Goal: Task Accomplishment & Management: Manage account settings

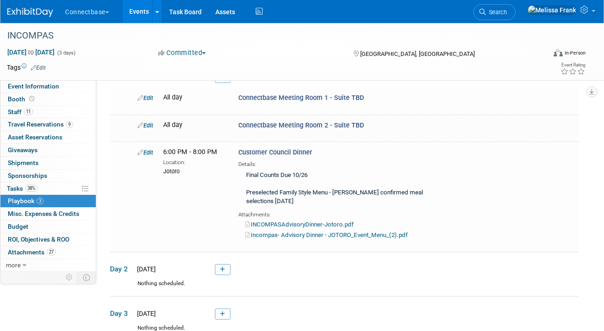
scroll to position [53, 0]
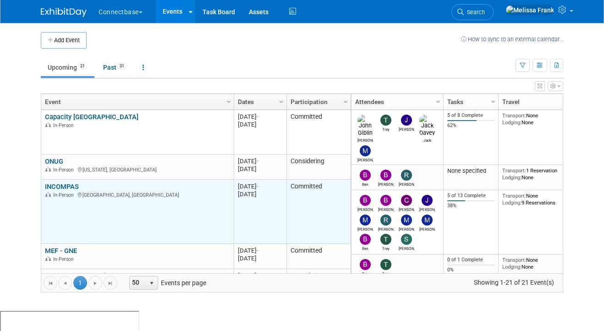
click at [56, 184] on link "INCOMPAS" at bounding box center [62, 187] width 34 height 8
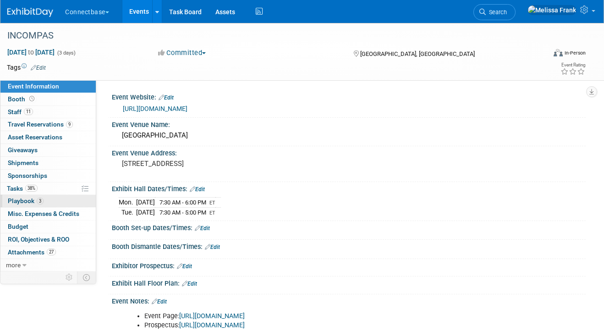
click at [34, 201] on span "Playbook 3" at bounding box center [26, 200] width 36 height 7
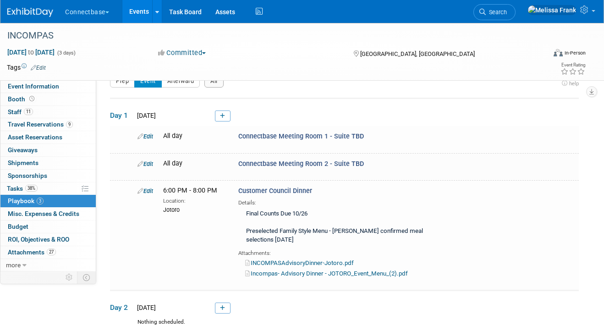
scroll to position [17, 0]
click at [21, 190] on span "Tasks 38%" at bounding box center [22, 188] width 31 height 7
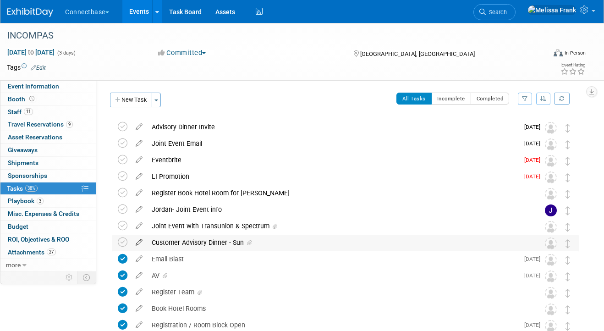
click at [138, 241] on icon at bounding box center [139, 240] width 16 height 11
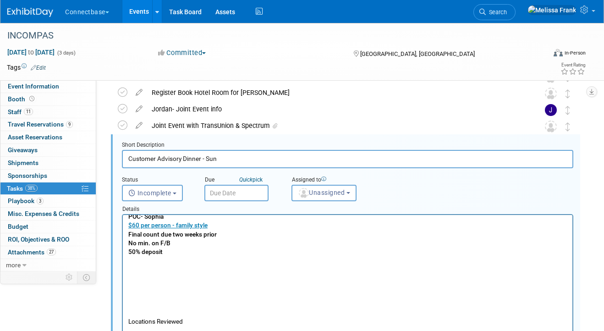
scroll to position [8, 0]
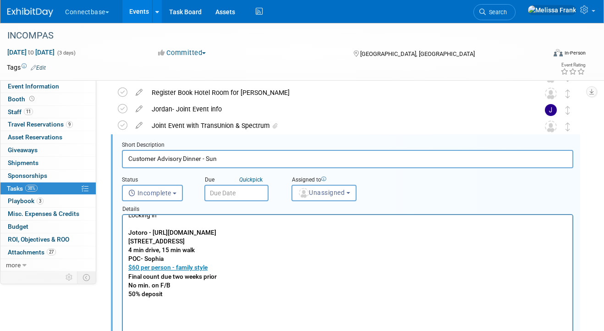
click at [143, 11] on link "Events" at bounding box center [138, 11] width 33 height 23
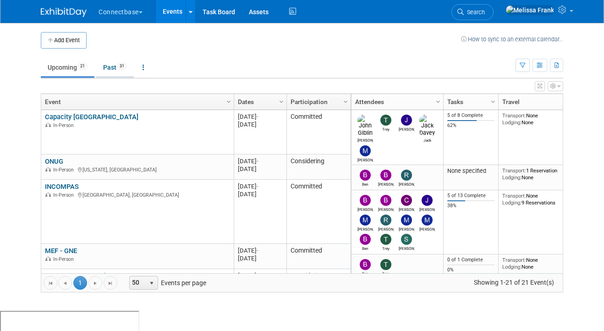
click at [123, 65] on span "31" at bounding box center [122, 66] width 10 height 7
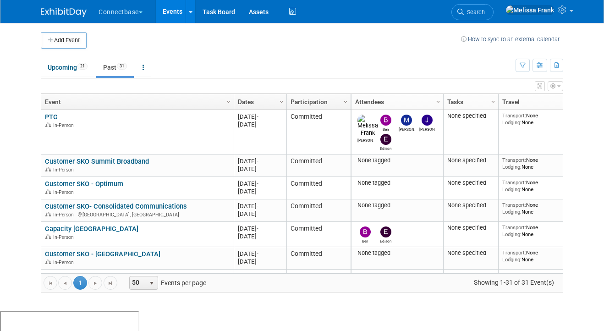
click at [255, 102] on link "Dates" at bounding box center [259, 102] width 43 height 16
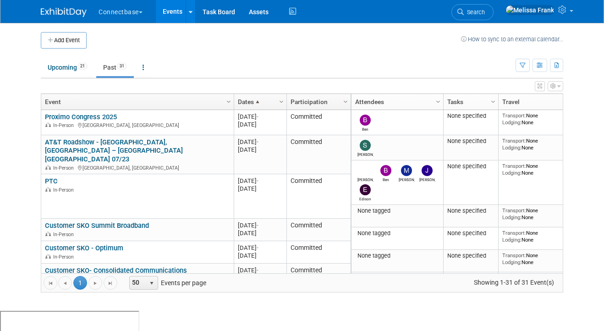
click at [255, 102] on span at bounding box center [257, 101] width 7 height 7
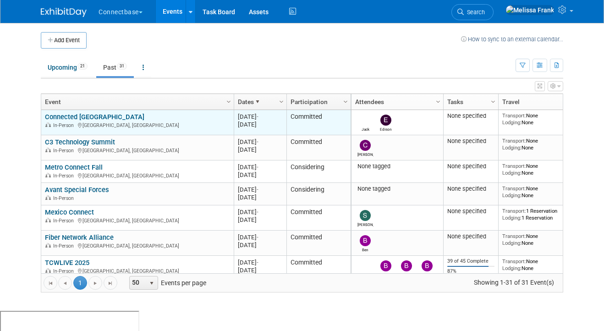
click at [72, 116] on link "Connected Britain" at bounding box center [95, 117] width 100 height 8
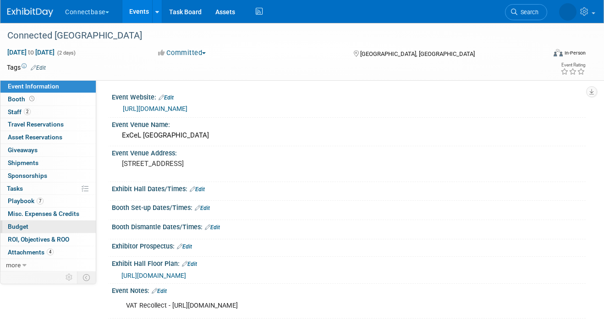
click at [36, 229] on link "Budget" at bounding box center [47, 227] width 95 height 12
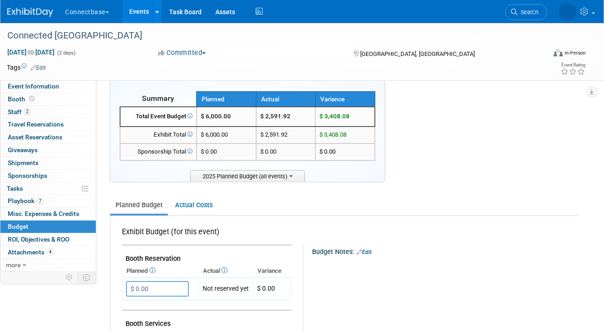
scroll to position [17, 0]
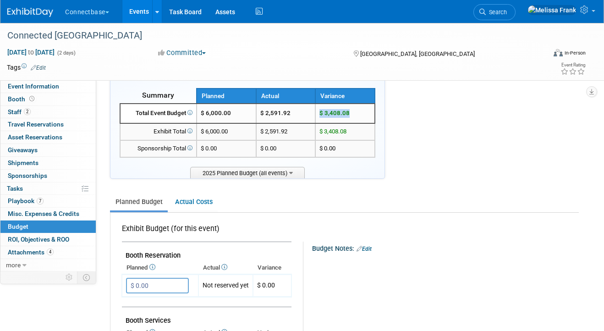
drag, startPoint x: 354, startPoint y: 112, endPoint x: 321, endPoint y: 116, distance: 32.4
click at [321, 116] on td "$ 3,408.08" at bounding box center [346, 114] width 60 height 20
drag, startPoint x: 293, startPoint y: 111, endPoint x: 261, endPoint y: 114, distance: 31.8
click at [260, 114] on td "$ 2,591.92" at bounding box center [286, 114] width 60 height 20
drag, startPoint x: 356, startPoint y: 112, endPoint x: 316, endPoint y: 112, distance: 39.4
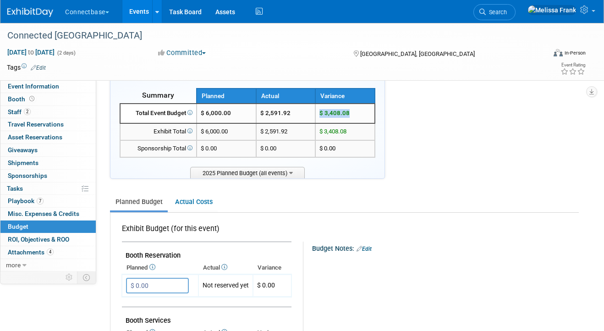
click at [316, 112] on td "$ 3,408.08" at bounding box center [346, 114] width 60 height 20
click at [141, 11] on link "Events" at bounding box center [138, 11] width 33 height 23
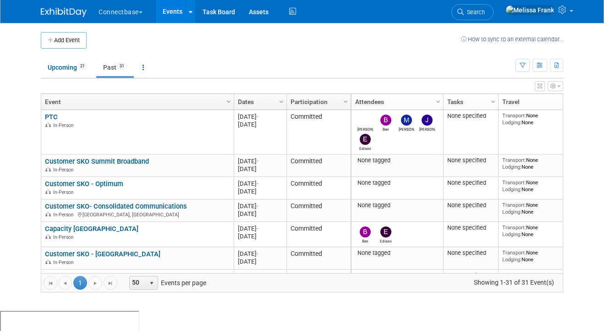
click at [255, 97] on link "Dates" at bounding box center [259, 102] width 43 height 16
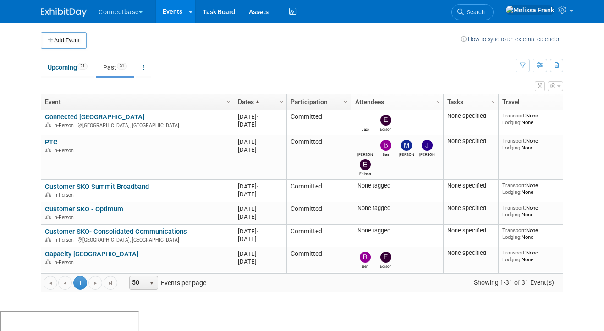
click at [258, 98] on span at bounding box center [257, 101] width 7 height 7
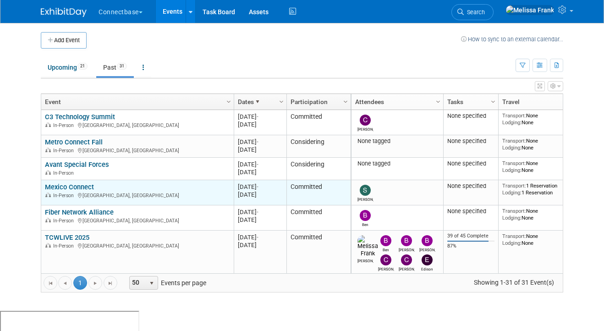
click at [74, 185] on link "Mexico Connect" at bounding box center [69, 187] width 49 height 8
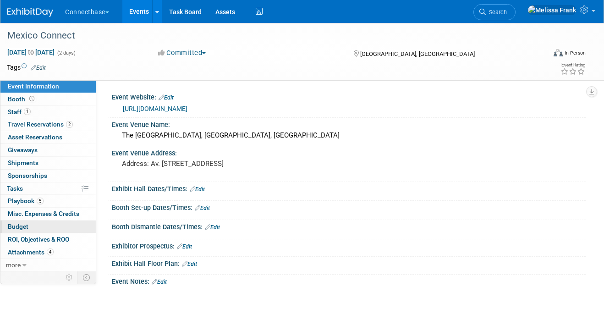
click at [44, 226] on link "Budget" at bounding box center [47, 227] width 95 height 12
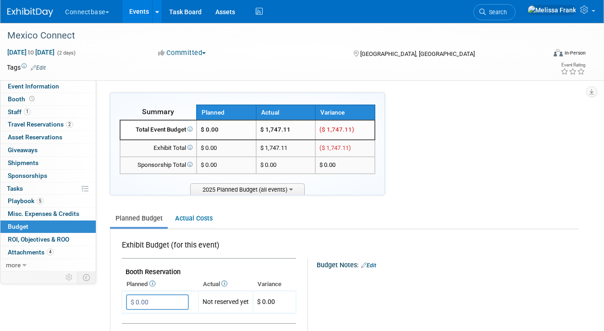
drag, startPoint x: 358, startPoint y: 131, endPoint x: 315, endPoint y: 131, distance: 43.1
click at [315, 131] on tr "Total Event Budget $ 0.00 $ 1,747.11 ($ 1,747.11)" at bounding box center [247, 130] width 255 height 20
click at [359, 129] on td "($ 1,747.11)" at bounding box center [346, 130] width 60 height 20
drag, startPoint x: 296, startPoint y: 133, endPoint x: 254, endPoint y: 132, distance: 42.2
click at [254, 132] on tr "Total Event Budget $ 0.00 $ 1,747.11 ($ 1,747.11)" at bounding box center [247, 130] width 255 height 20
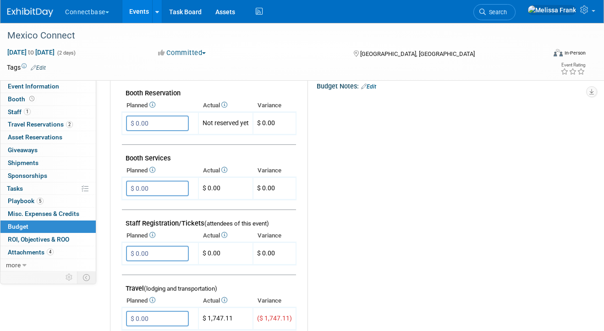
scroll to position [188, 0]
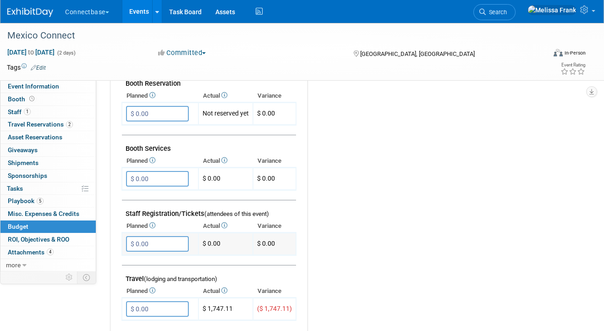
click at [153, 244] on input "$ 0.00" at bounding box center [157, 244] width 63 height 16
click at [161, 118] on input "$ 0.00" at bounding box center [157, 114] width 63 height 16
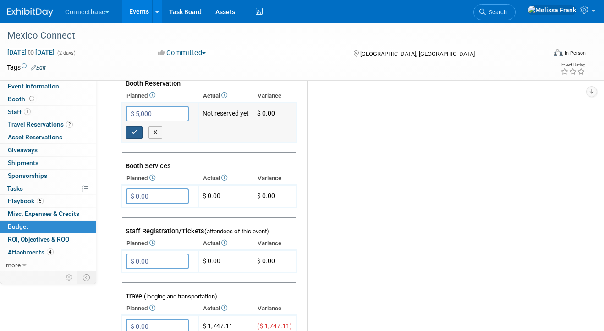
type input "$ 5,000.00"
click at [138, 127] on button "button" at bounding box center [134, 132] width 17 height 13
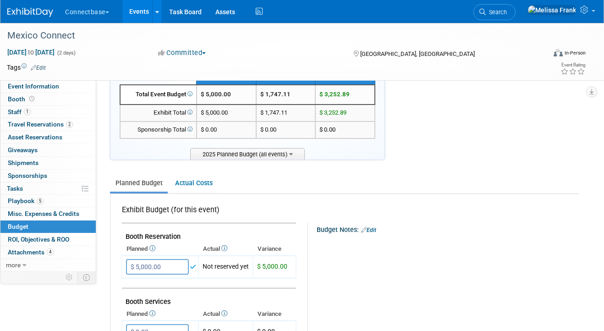
scroll to position [0, 0]
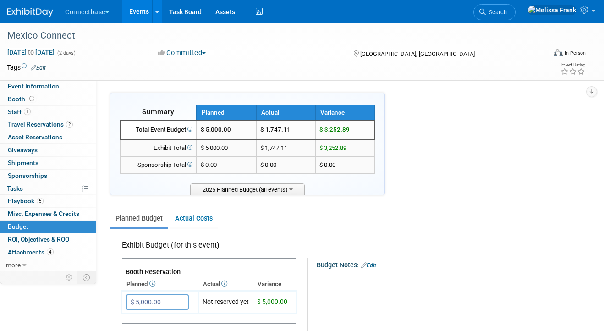
click at [33, 17] on div "Connectbase Choose Workspace: CB Connectbase Events Add Event Bulk Upload Event…" at bounding box center [296, 11] width 578 height 23
click at [91, 6] on button "Connectbase" at bounding box center [92, 10] width 56 height 20
click at [136, 8] on link "Events" at bounding box center [138, 11] width 33 height 23
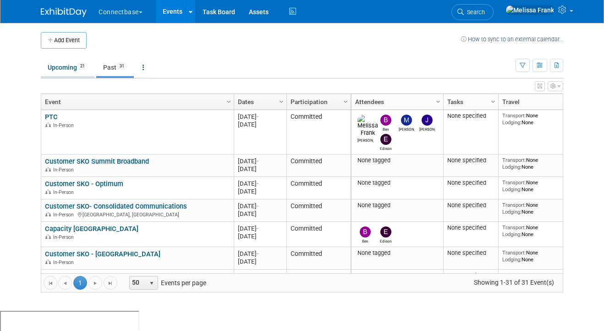
click at [75, 64] on link "Upcoming 21" at bounding box center [68, 67] width 54 height 17
